Goal: Task Accomplishment & Management: Complete application form

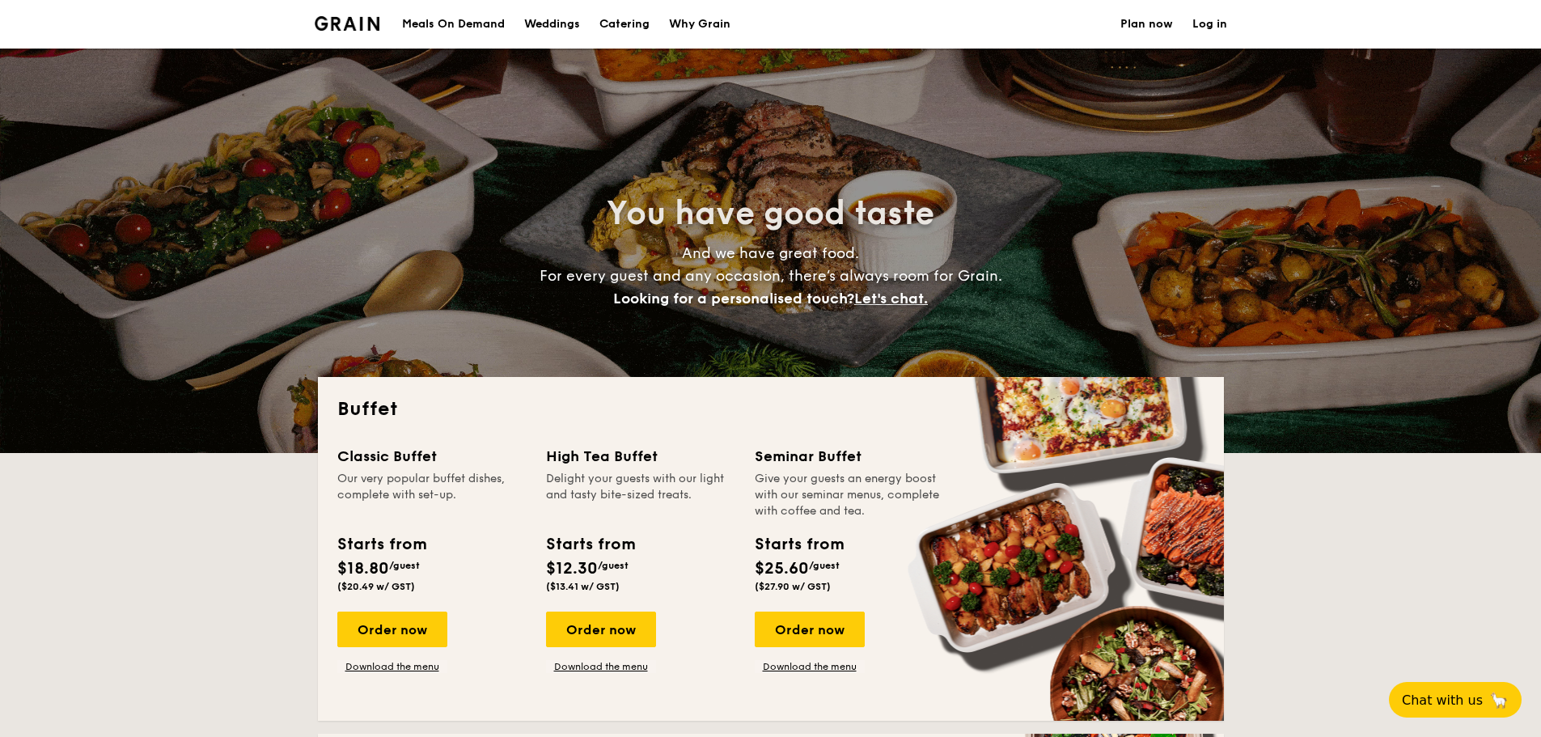
select select
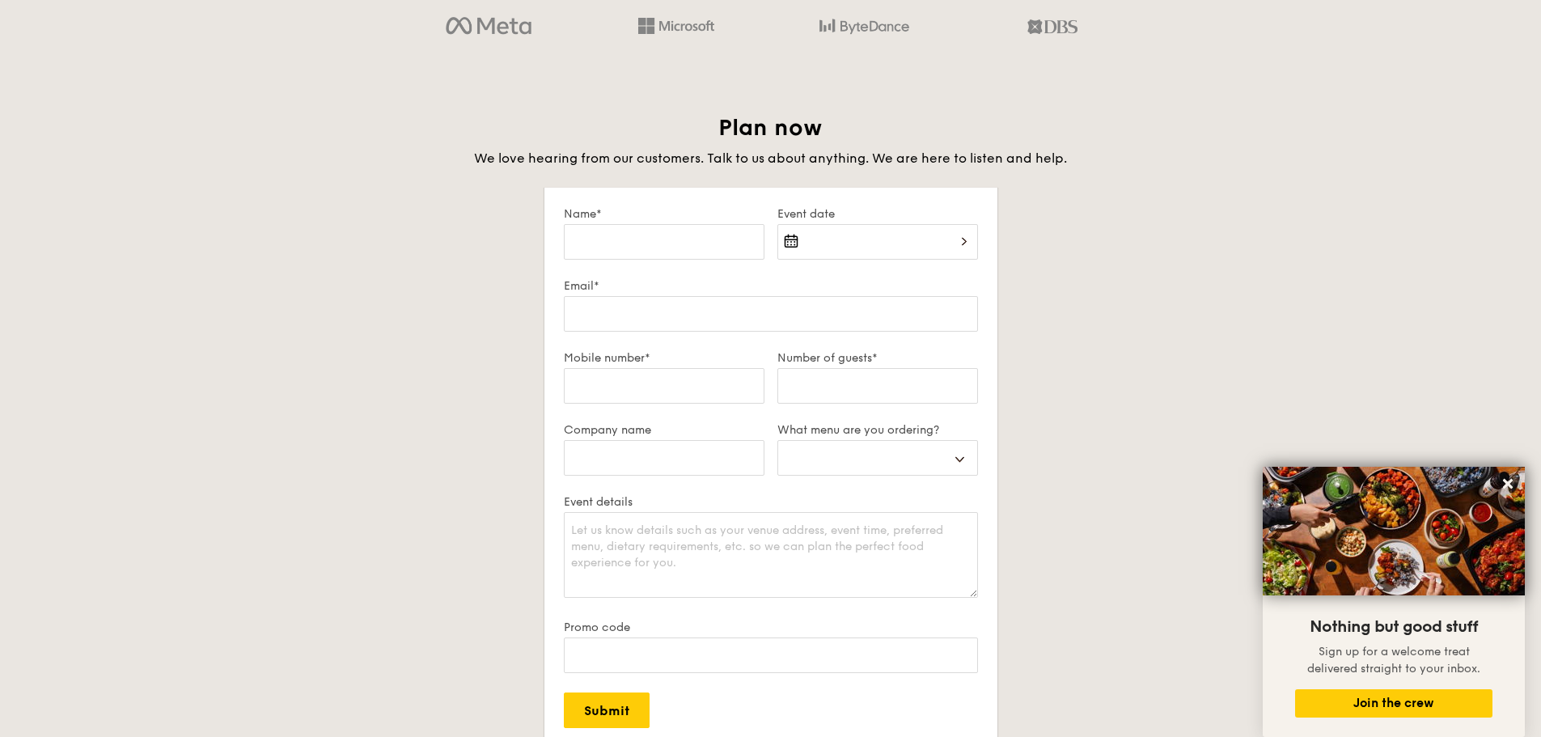
scroll to position [2751, 0]
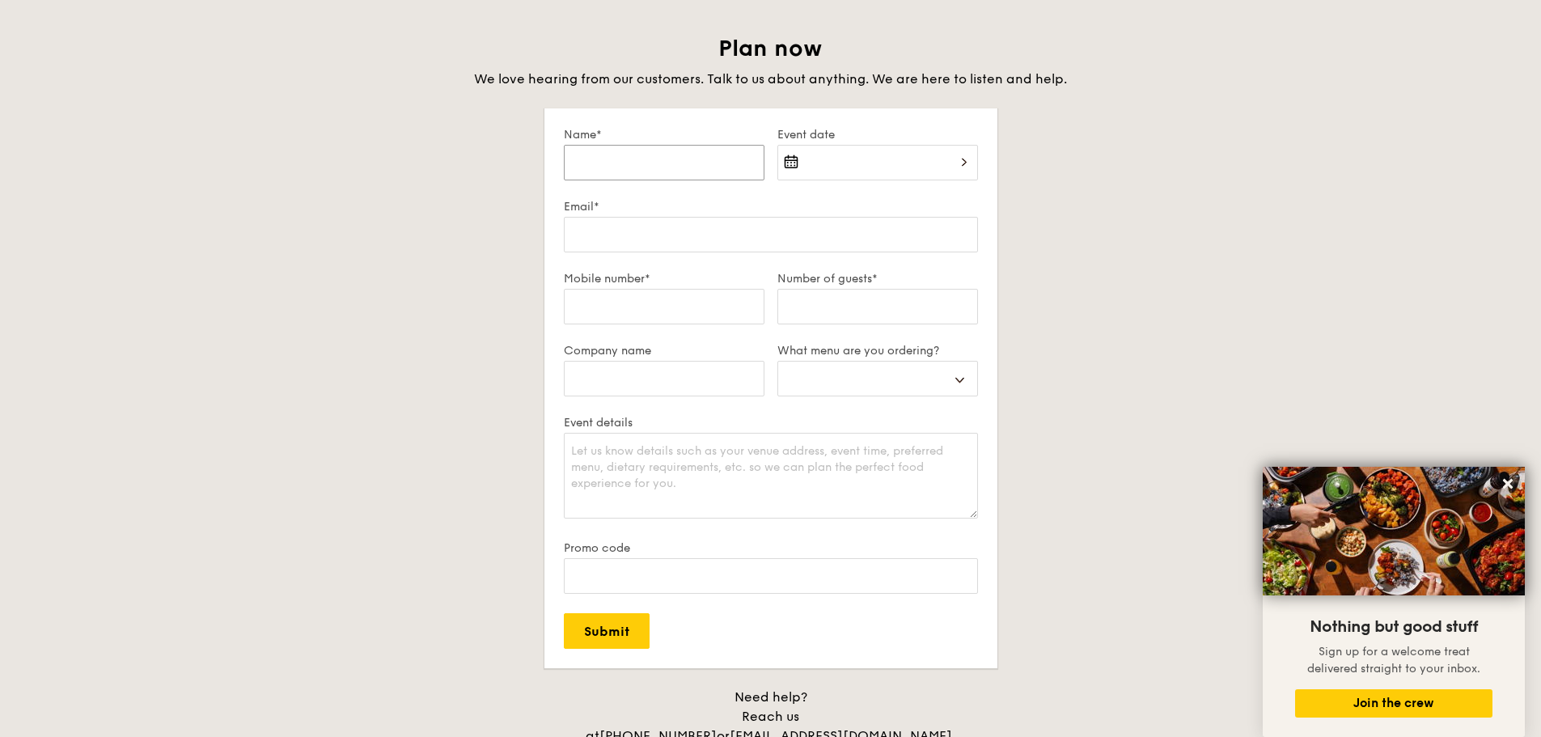
click at [644, 172] on input "Name*" at bounding box center [664, 163] width 201 height 36
type input "SING [PERSON_NAME]"
type input "[EMAIL_ADDRESS][DOMAIN_NAME]"
type input "83004603"
select select
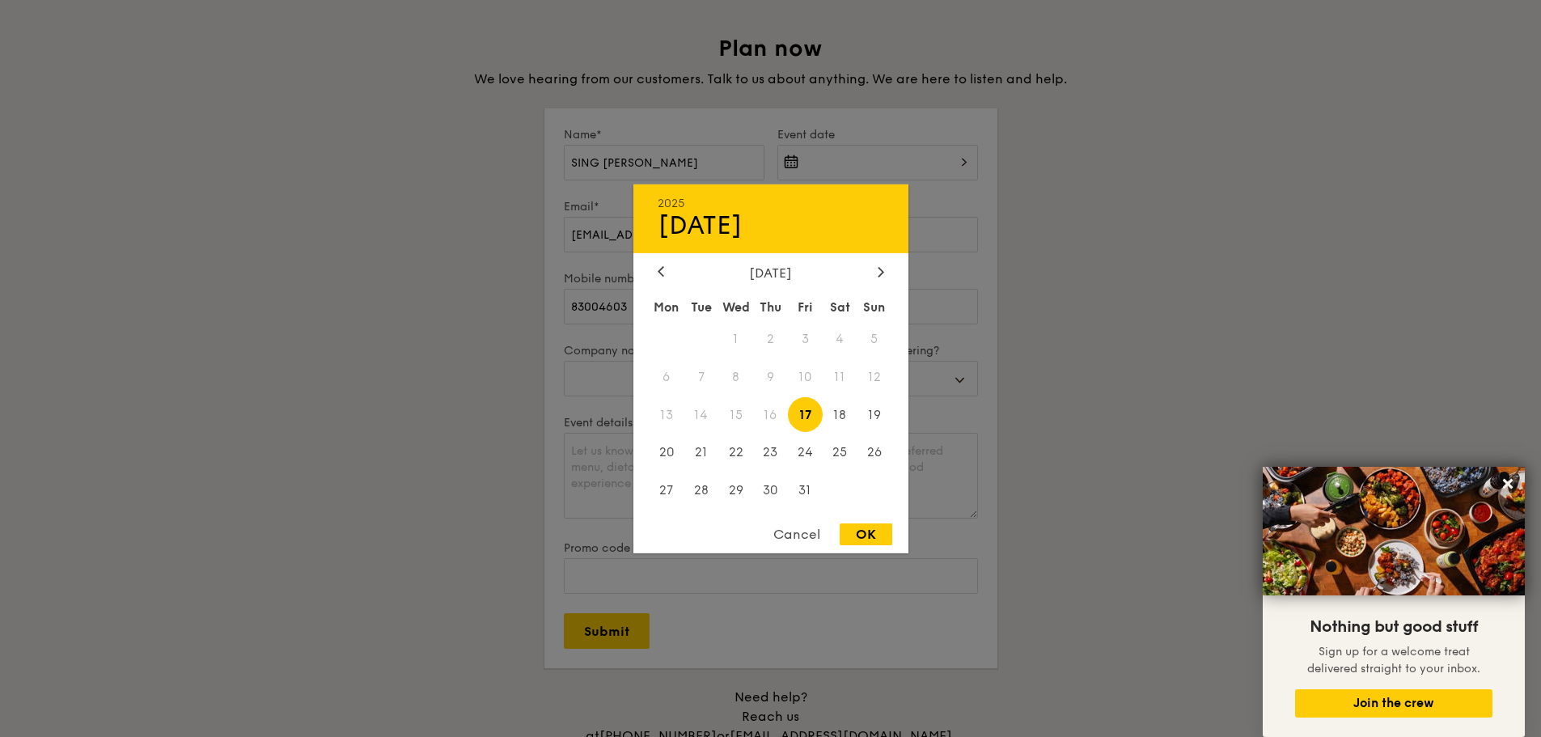
click at [826, 180] on div "2025 Oct [DATE] Tue Wed Thu Fri Sat Sun 1 2 3 4 5 6 7 8 9 10 11 12 13 14 15 16 …" at bounding box center [878, 172] width 201 height 55
click at [876, 271] on div at bounding box center [881, 272] width 15 height 15
click at [807, 370] on span "7" at bounding box center [805, 376] width 35 height 35
click at [869, 539] on div "OK" at bounding box center [866, 534] width 53 height 22
type input "[DATE]"
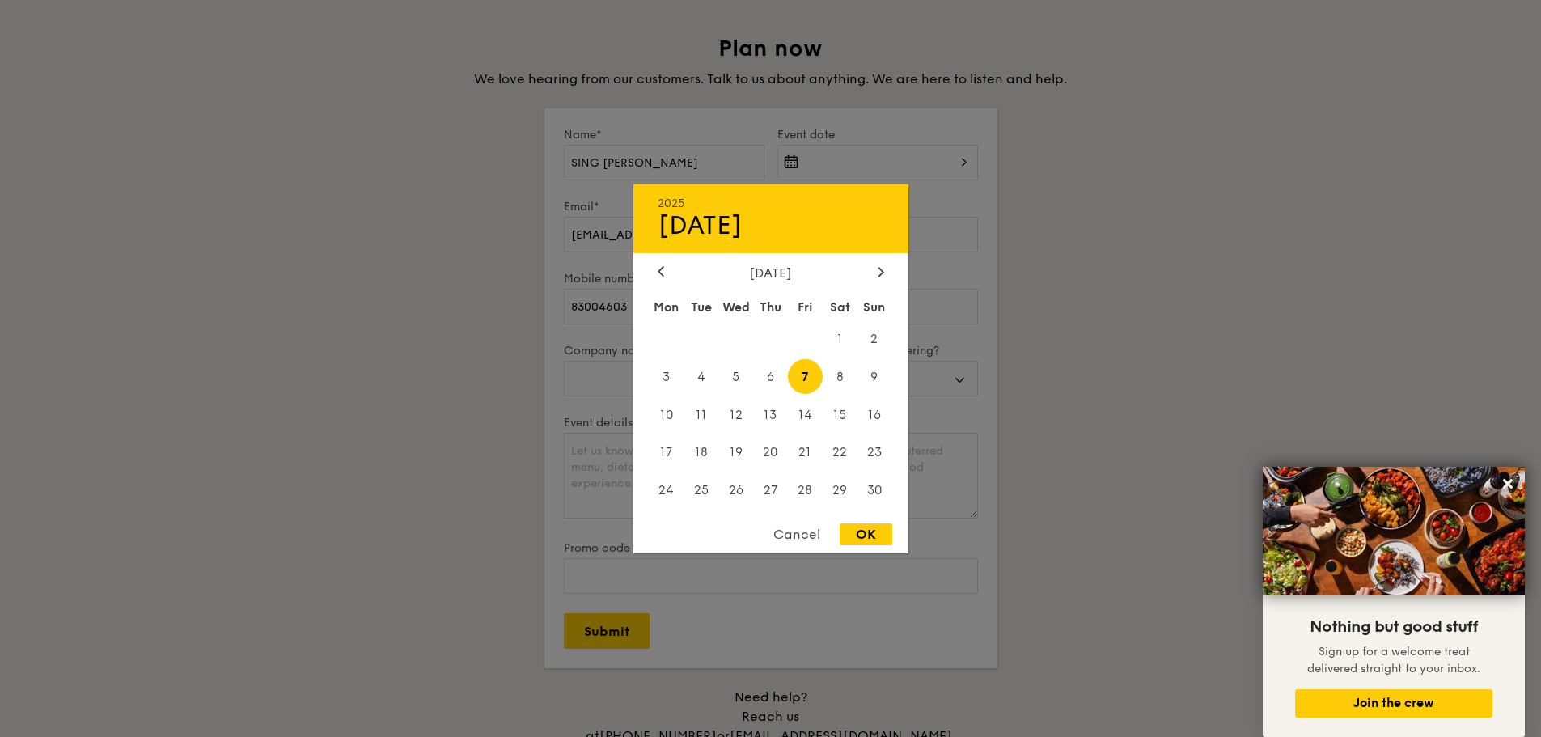
select select
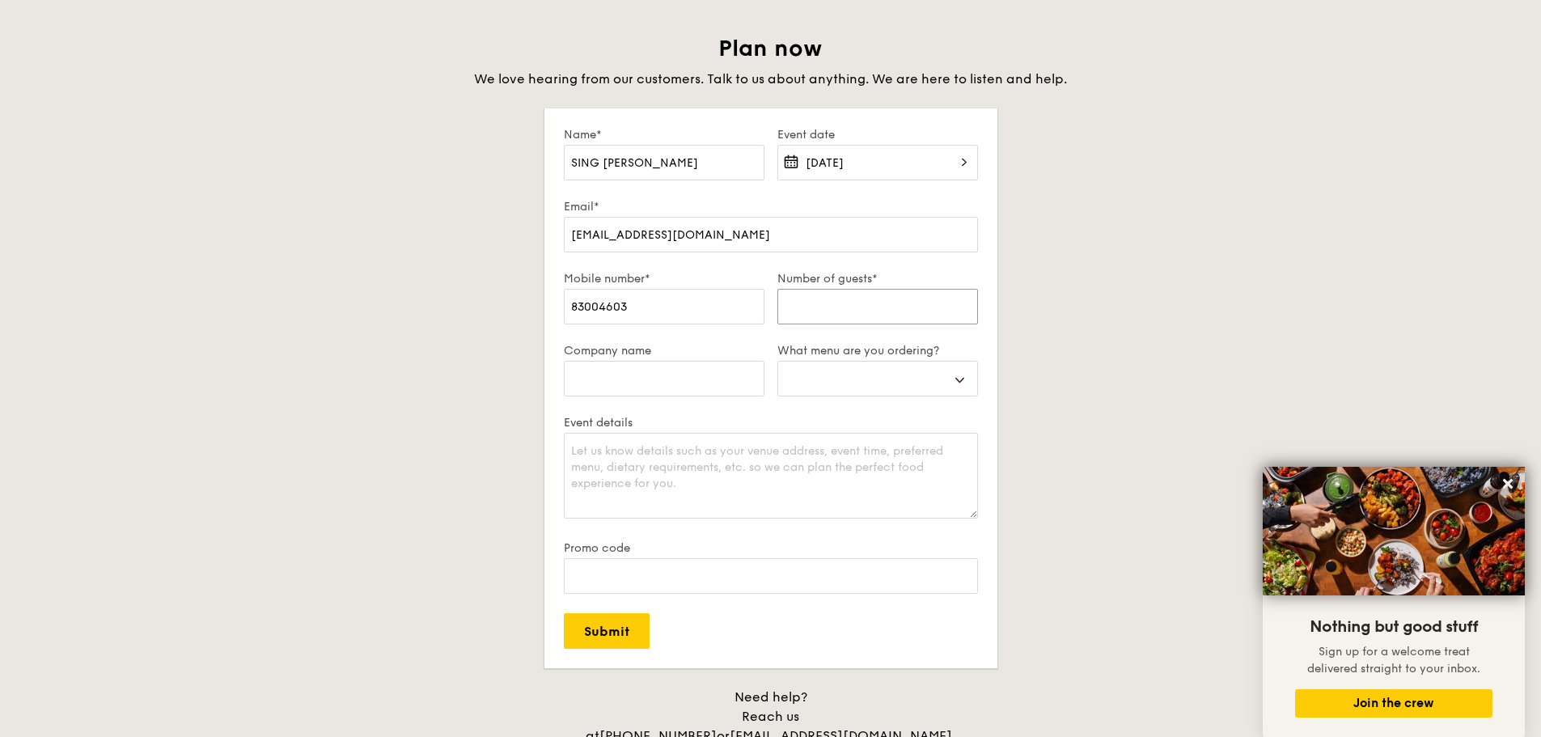
click at [812, 310] on input "Number of guests*" at bounding box center [878, 307] width 201 height 36
type input "1"
select select
type input "18"
select select
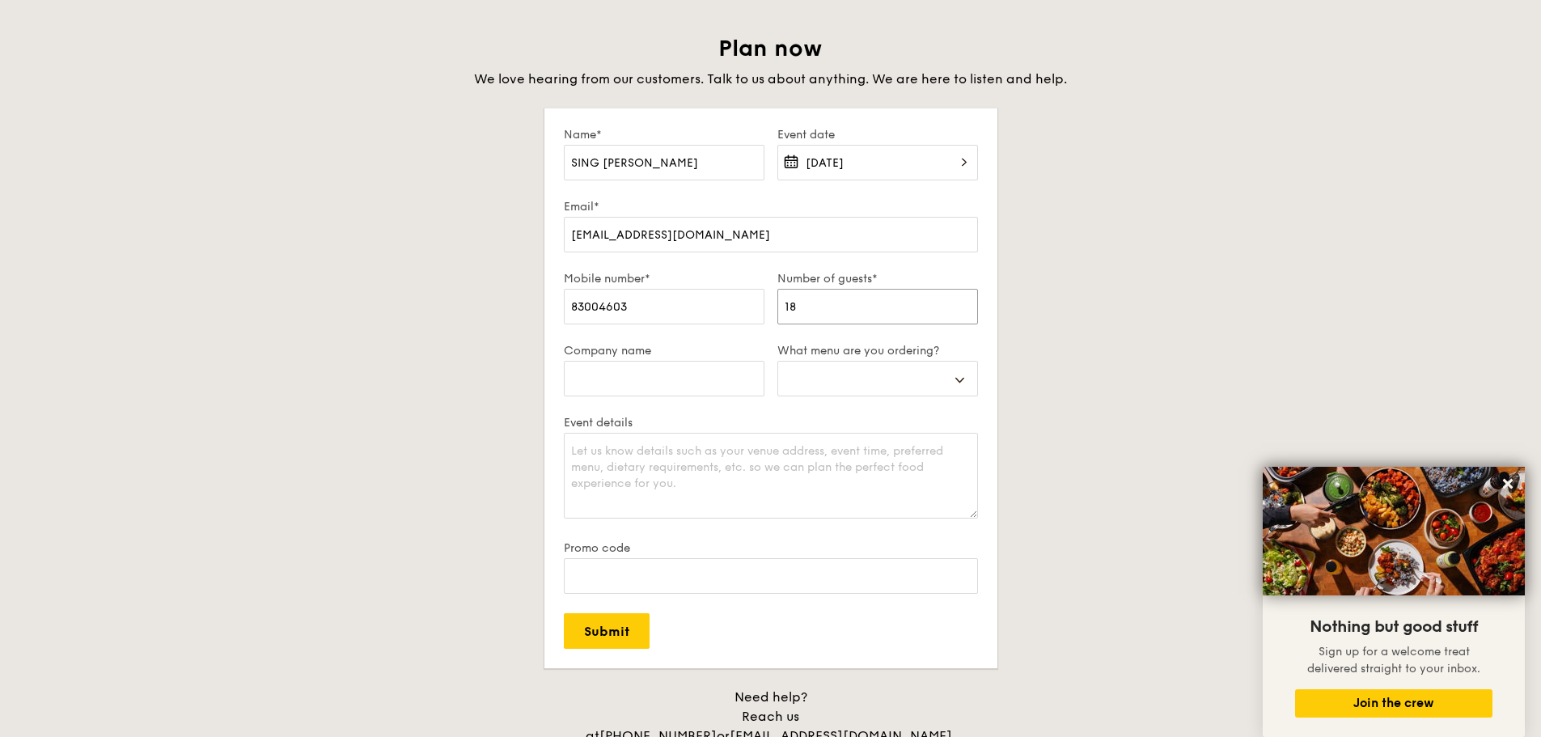
type input "180"
select select
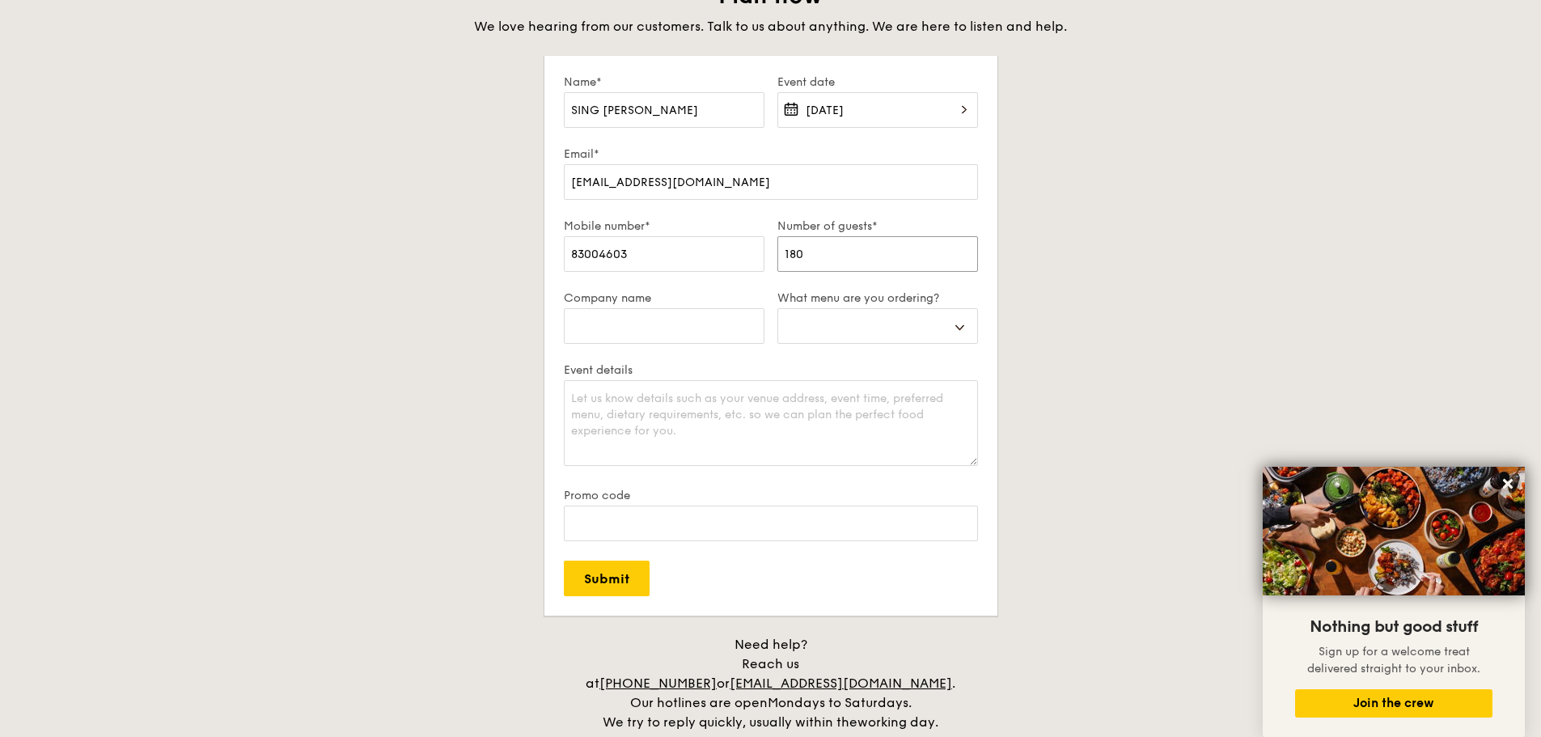
scroll to position [2832, 0]
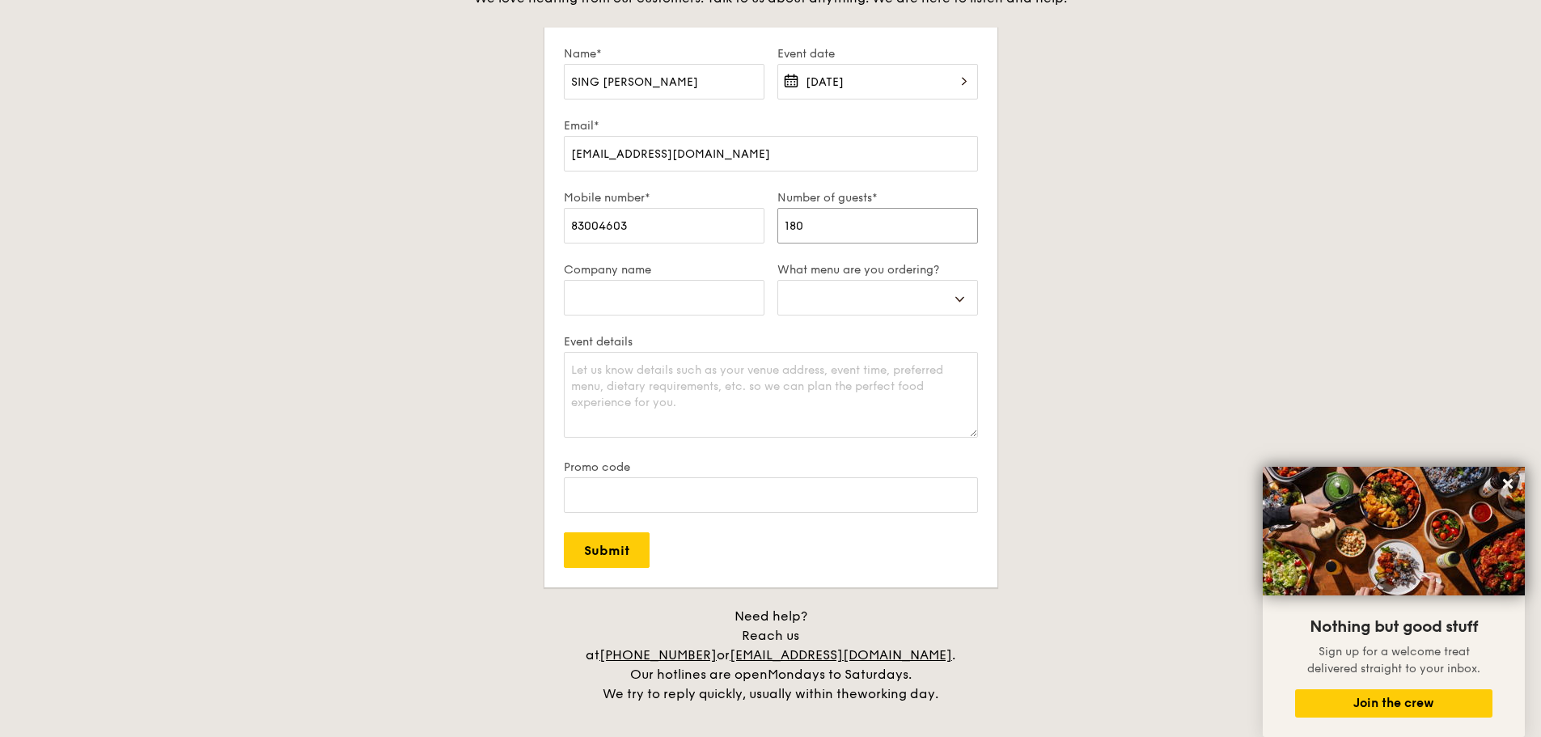
type input "180"
click at [641, 303] on input "Company name" at bounding box center [664, 298] width 201 height 36
type input "SAMSUNG C&T CORPORATION"
click at [913, 294] on select "Buffet Mini Buffet High Tea Canapés Meal Boxes Wedding" at bounding box center [878, 298] width 201 height 36
select select "buffet"
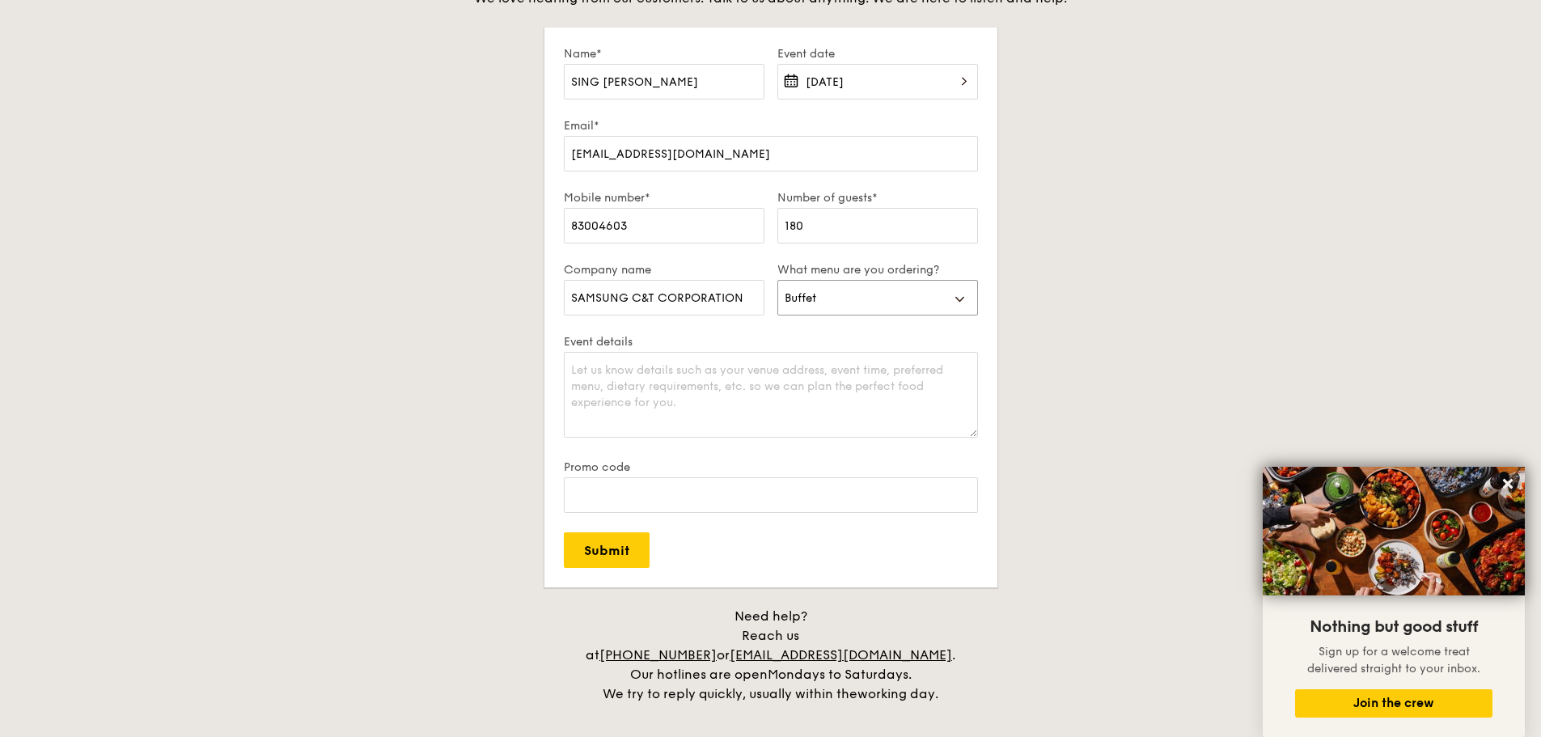
click at [778, 280] on select "Buffet Mini Buffet High Tea Canapés Meal Boxes Wedding" at bounding box center [878, 298] width 201 height 36
click at [676, 379] on textarea "Event details" at bounding box center [771, 395] width 414 height 86
type textarea "A"
click at [678, 383] on textarea "Event details" at bounding box center [771, 395] width 414 height 86
type textarea "b"
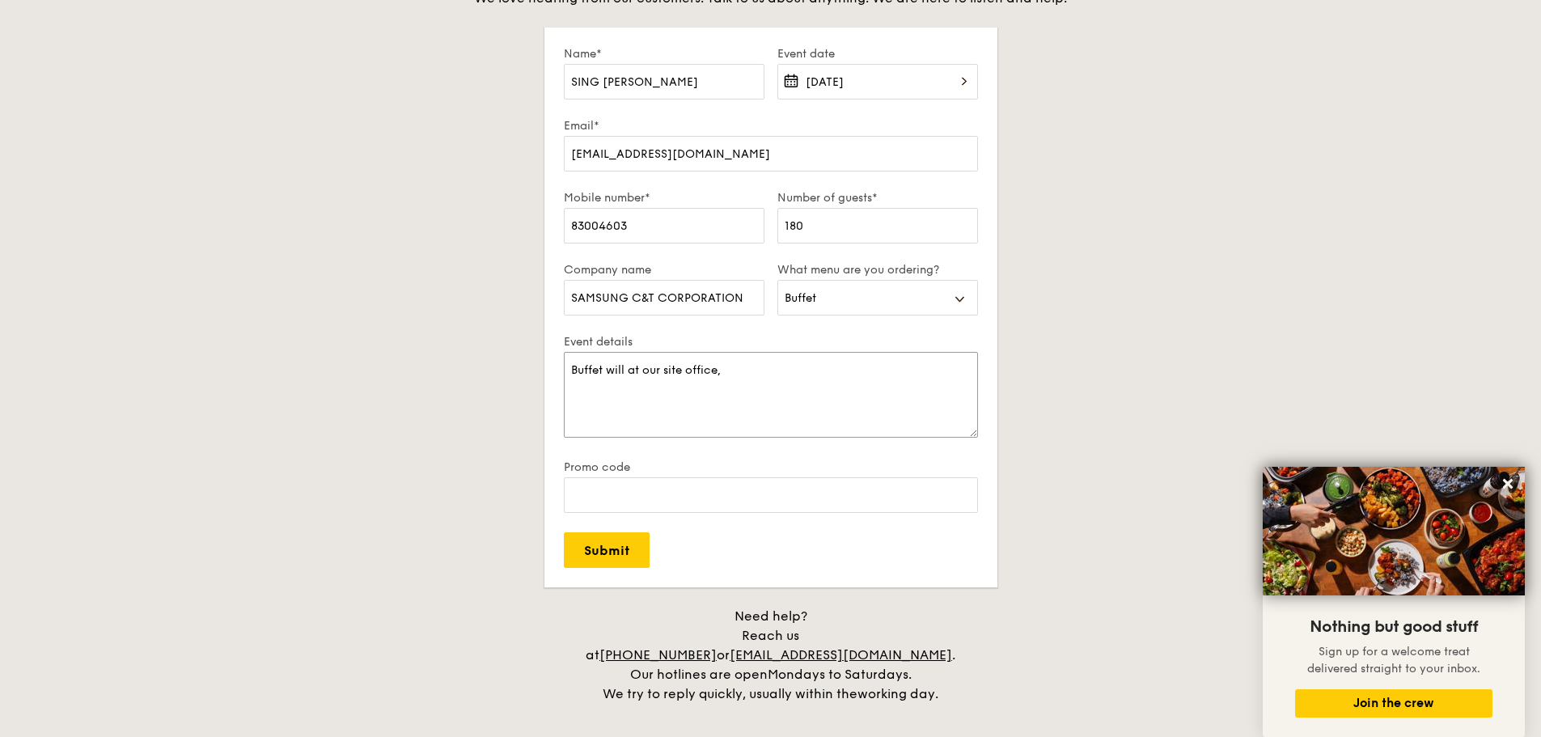
paste textarea "[STREET_ADDRESS][PERSON_NAME] Singapore 297635"
click at [597, 400] on textarea "Buffet will at our site office, [STREET_ADDRESS][PERSON_NAME] Singapore 297635" at bounding box center [771, 395] width 414 height 86
click at [572, 400] on textarea "Buffet will at our site office, [STREET_ADDRESS][PERSON_NAME]" at bounding box center [771, 395] width 414 height 86
click at [787, 382] on textarea "Buffet will at our site office, [STREET_ADDRESS][PERSON_NAME]" at bounding box center [771, 395] width 414 height 86
click at [827, 388] on textarea "Buffet will at our site office, [STREET_ADDRESS][PERSON_NAME]." at bounding box center [771, 395] width 414 height 86
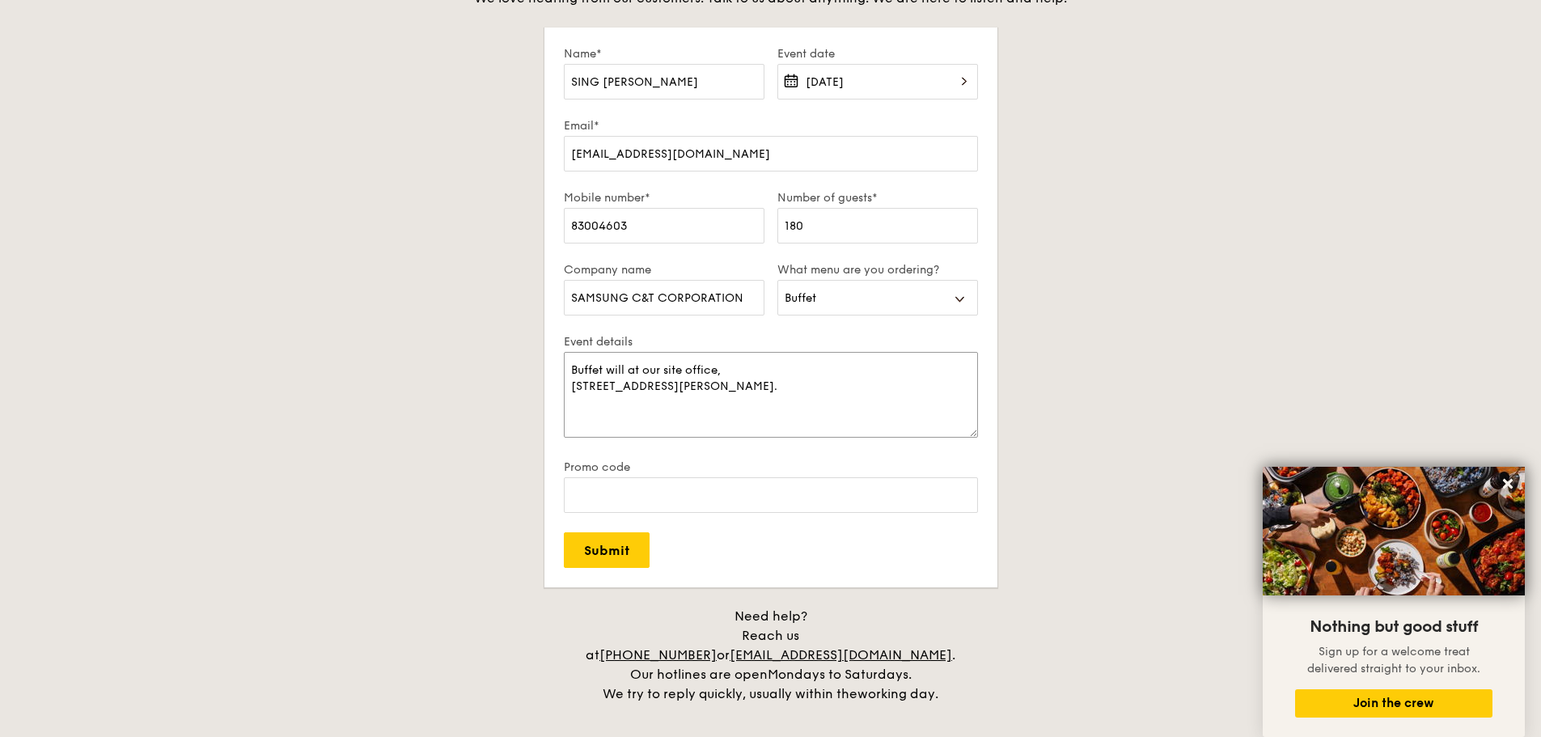
drag, startPoint x: 571, startPoint y: 391, endPoint x: 584, endPoint y: 390, distance: 13.0
click at [571, 390] on textarea "Buffet will at our site office, [STREET_ADDRESS][PERSON_NAME]." at bounding box center [771, 395] width 414 height 86
click at [846, 383] on textarea "Buffet will at our site office, Addresss: [STREET_ADDRESS][PERSON_NAME]." at bounding box center [771, 395] width 414 height 86
paste textarea "but the time session is still under considering (lunch or evening)"
click at [613, 389] on textarea "Buffet will at our site office, Addresss: [STREET_ADDRESS][PERSON_NAME] but the…" at bounding box center [771, 395] width 414 height 86
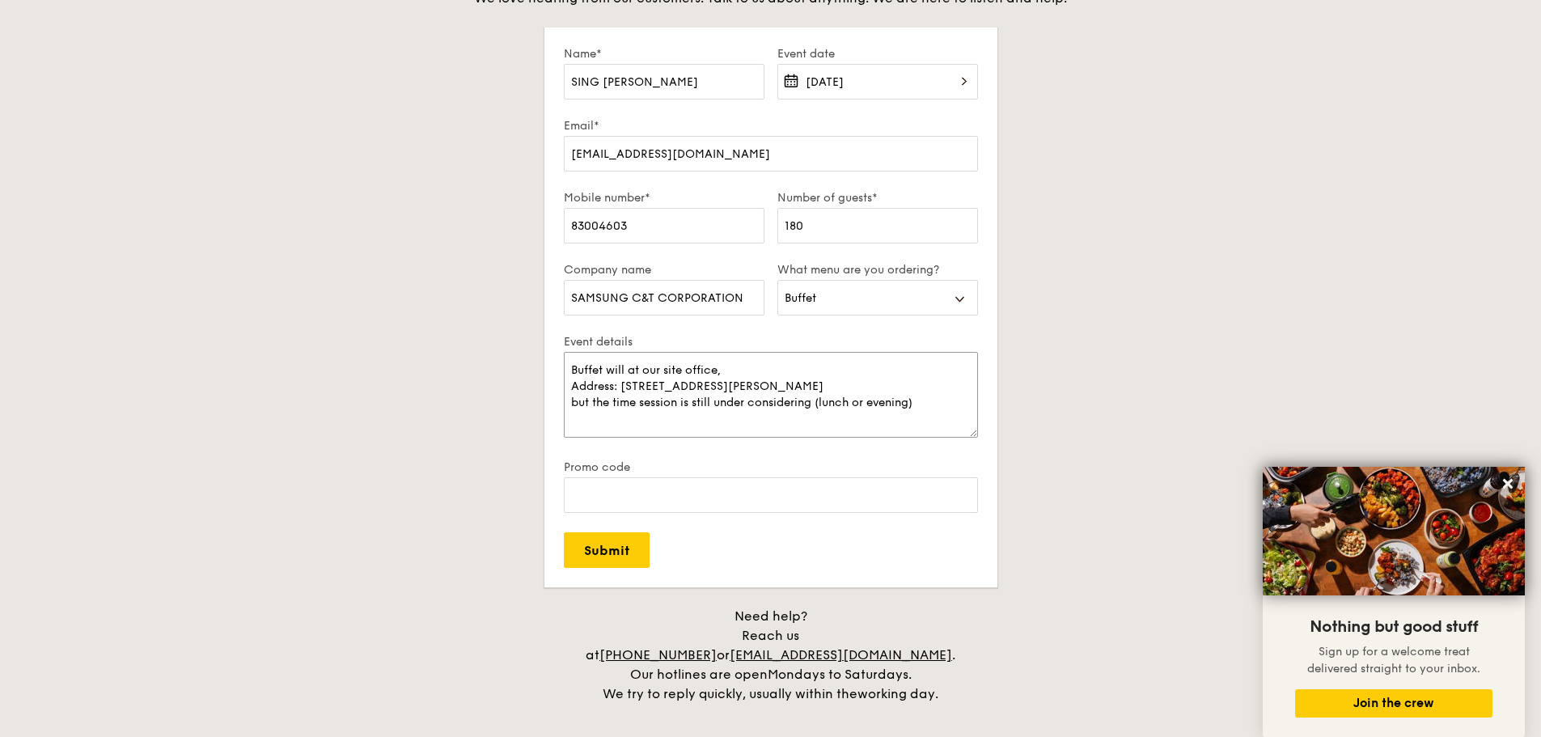
click at [934, 400] on textarea "Buffet will at our site office, Address: [STREET_ADDRESS][PERSON_NAME] but the …" at bounding box center [771, 395] width 414 height 86
drag, startPoint x: 627, startPoint y: 370, endPoint x: 636, endPoint y: 369, distance: 8.9
click at [627, 369] on textarea "Buffet will at our site office, Address: [STREET_ADDRESS][PERSON_NAME] but the …" at bounding box center [771, 395] width 414 height 86
type textarea "Buffet will set up at our site office, Address: [STREET_ADDRESS][PERSON_NAME] b…"
click at [595, 554] on input "Submit" at bounding box center [607, 550] width 86 height 36
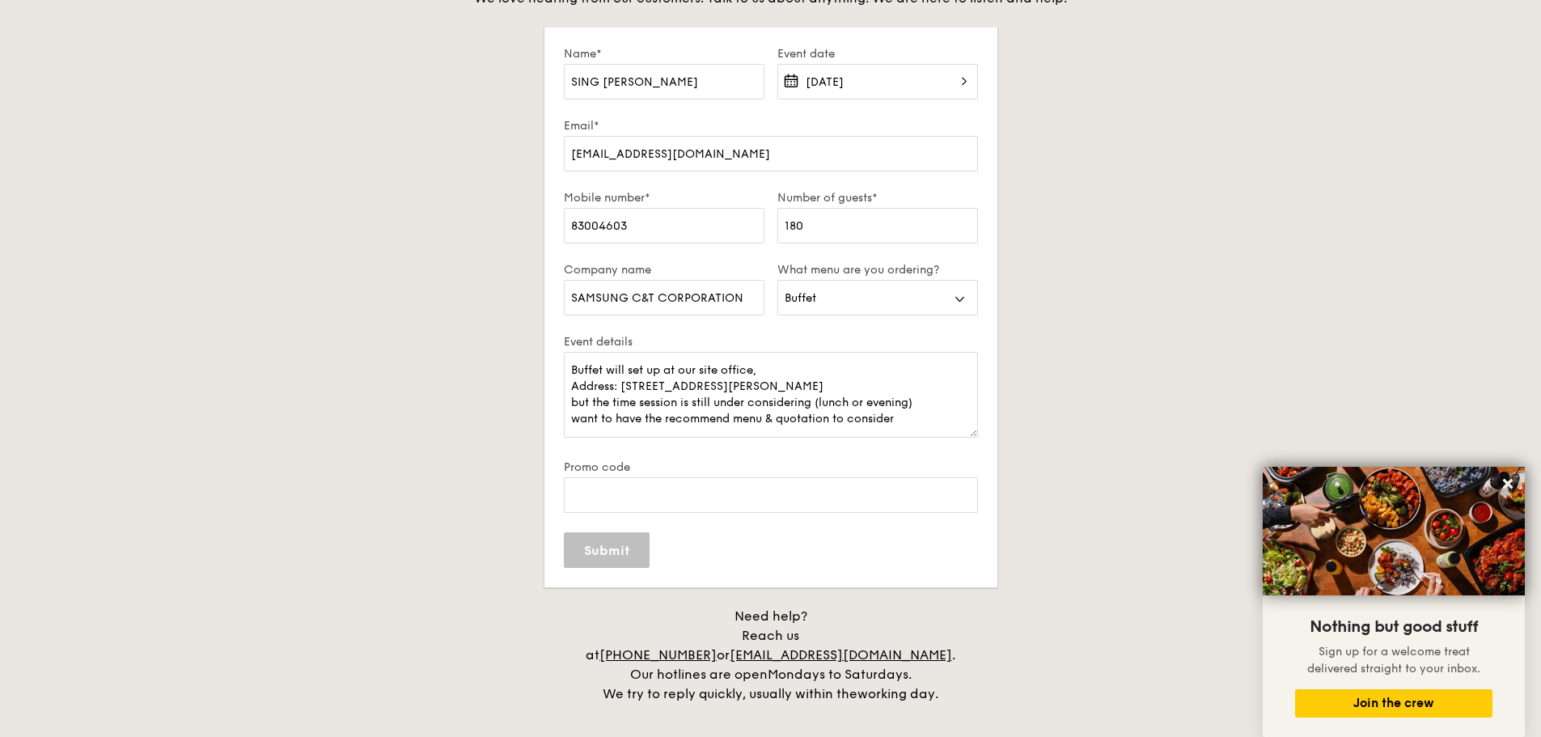
select select
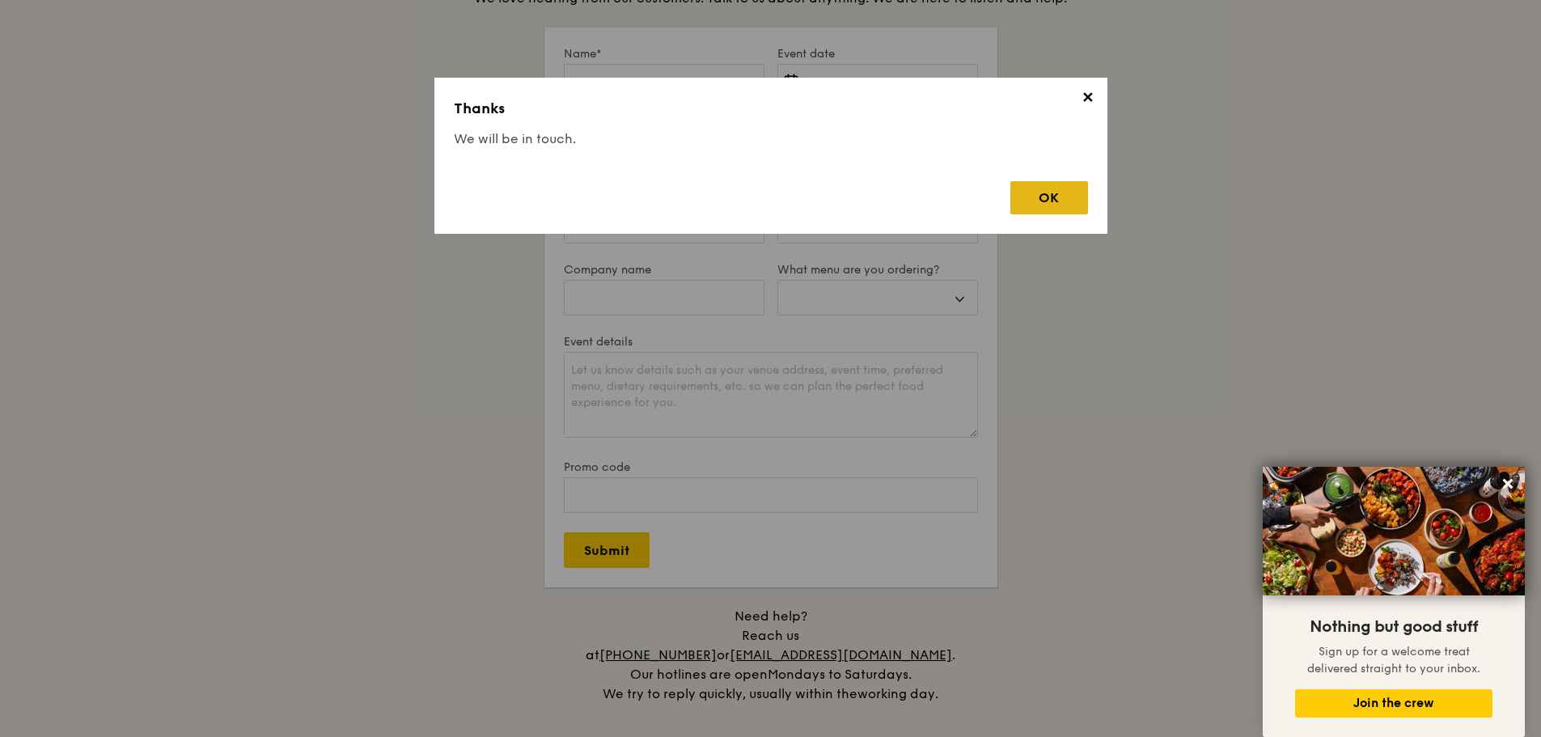
click at [1048, 199] on div "OK" at bounding box center [1050, 197] width 78 height 33
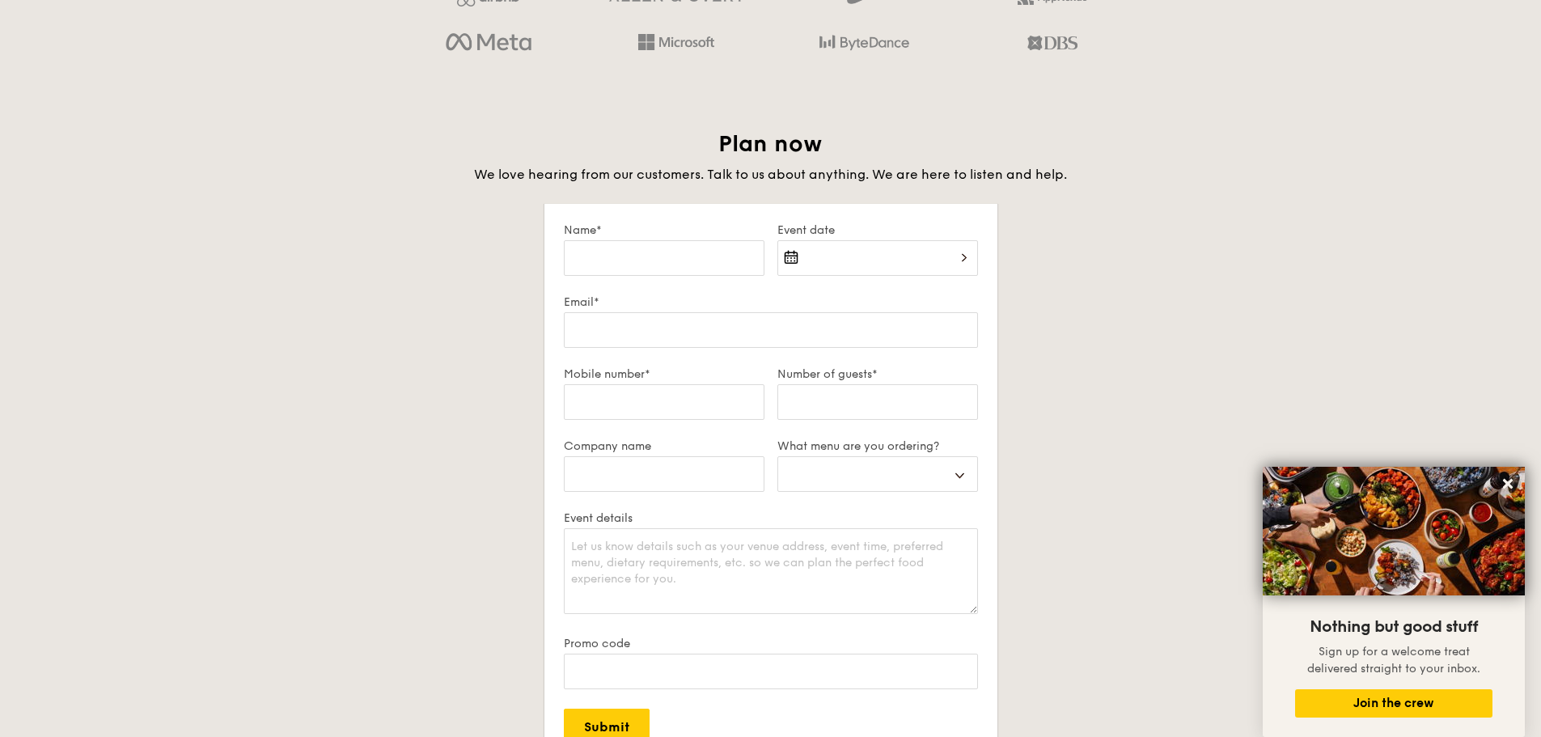
scroll to position [2427, 0]
